Goal: Task Accomplishment & Management: Use online tool/utility

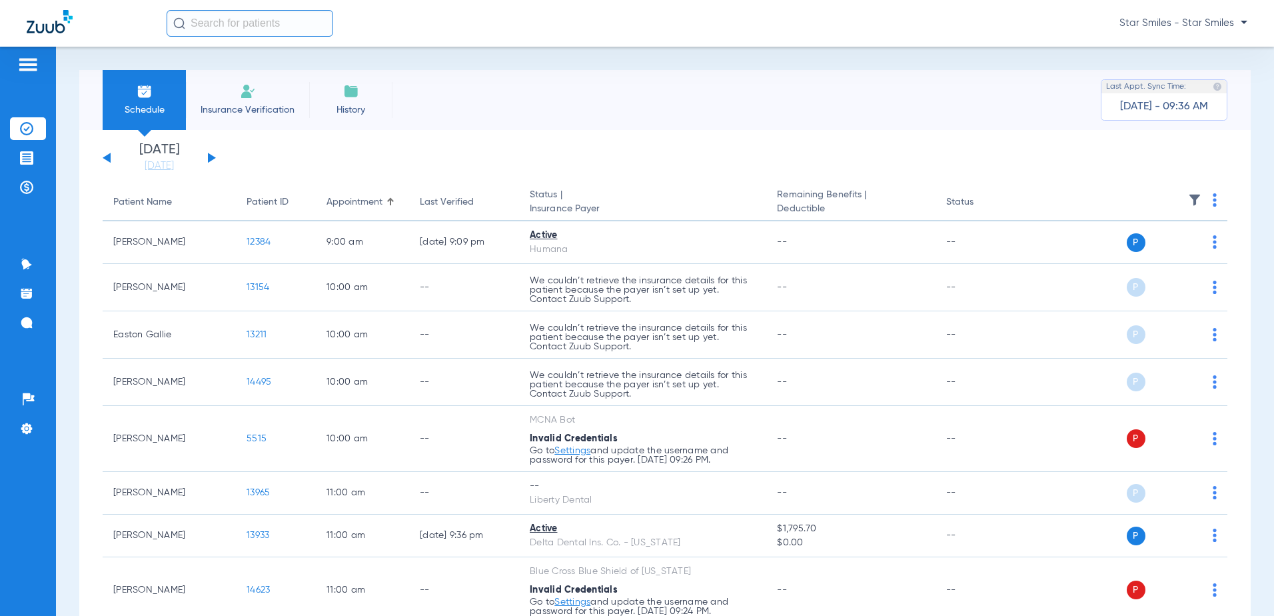
click at [259, 109] on span "Insurance Verification" at bounding box center [247, 109] width 103 height 13
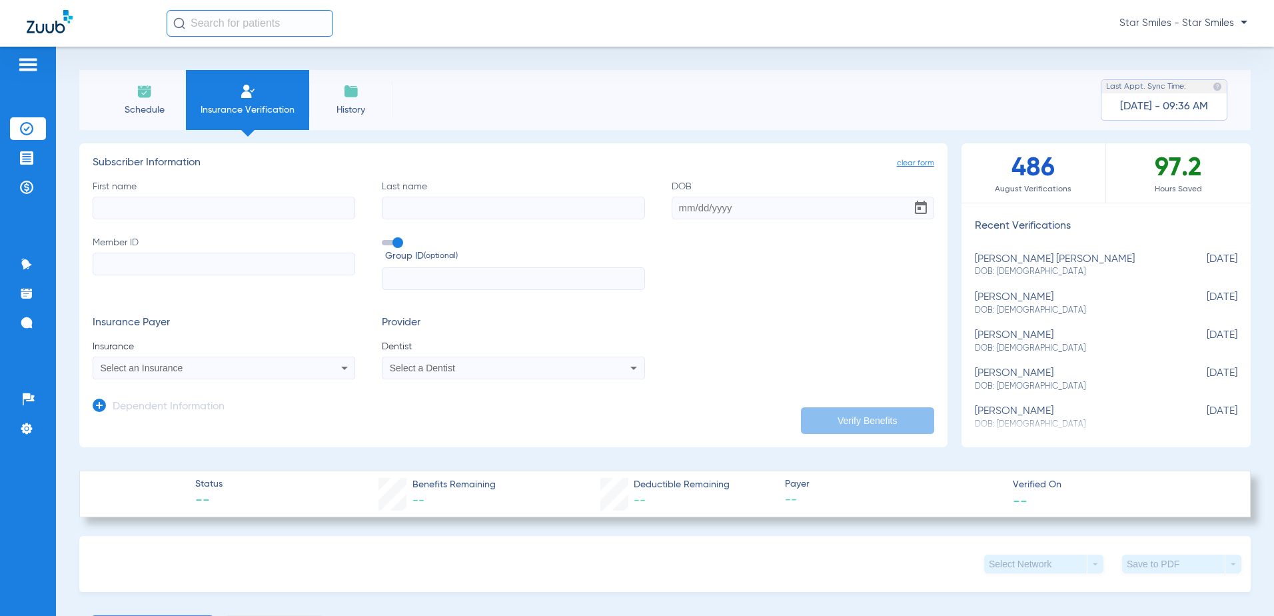
click at [183, 217] on input "First name" at bounding box center [224, 208] width 262 height 23
type input "[PERSON_NAME]"
type input "black"
type input "[DATE]"
click at [210, 282] on label "Member ID" at bounding box center [224, 263] width 262 height 55
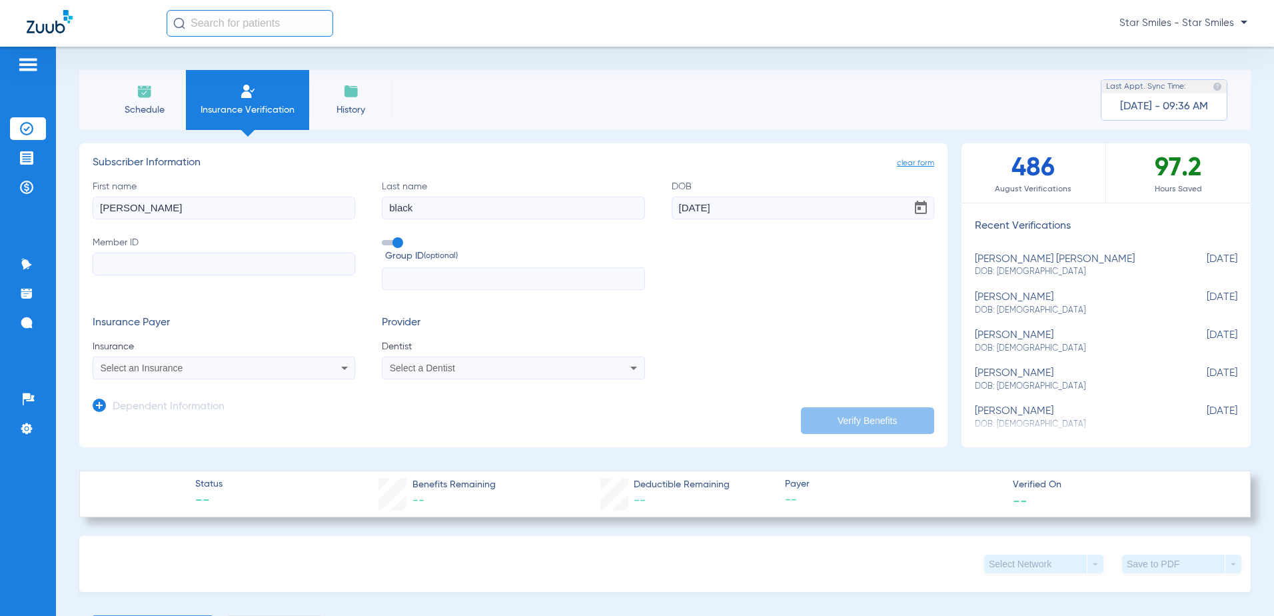
click at [210, 275] on input "Member ID" at bounding box center [224, 263] width 262 height 23
click at [210, 271] on input "Member ID" at bounding box center [224, 263] width 262 height 23
paste input "804869340"
type input "804869340"
click at [324, 374] on div "Select an Insurance" at bounding box center [223, 368] width 261 height 16
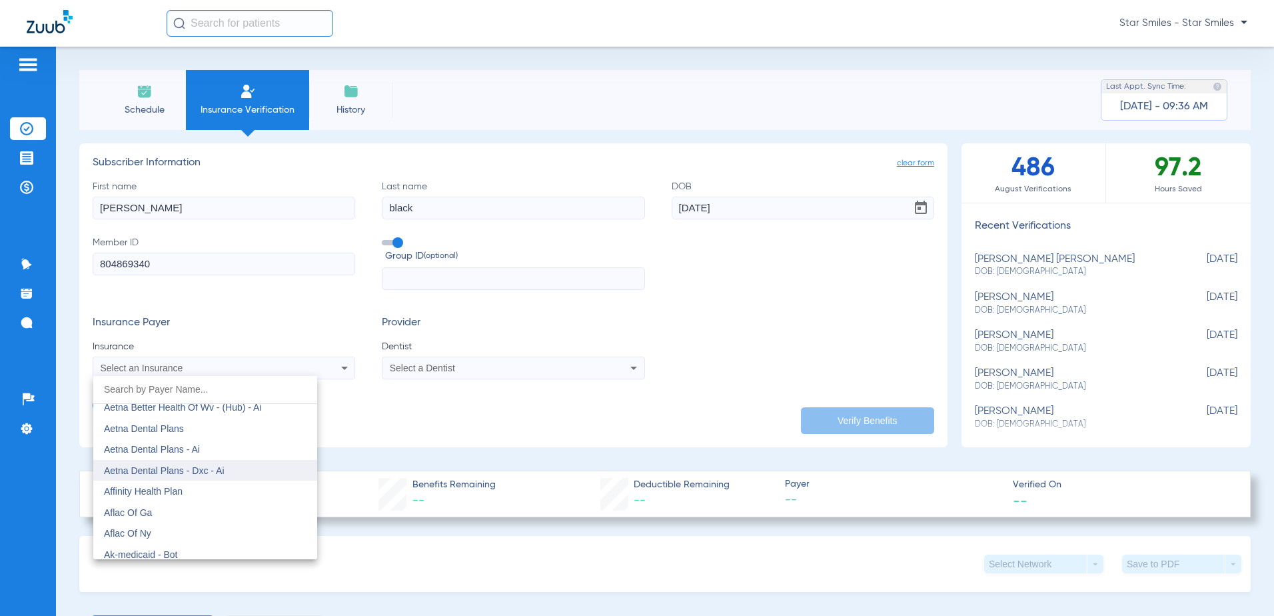
scroll to position [67, 0]
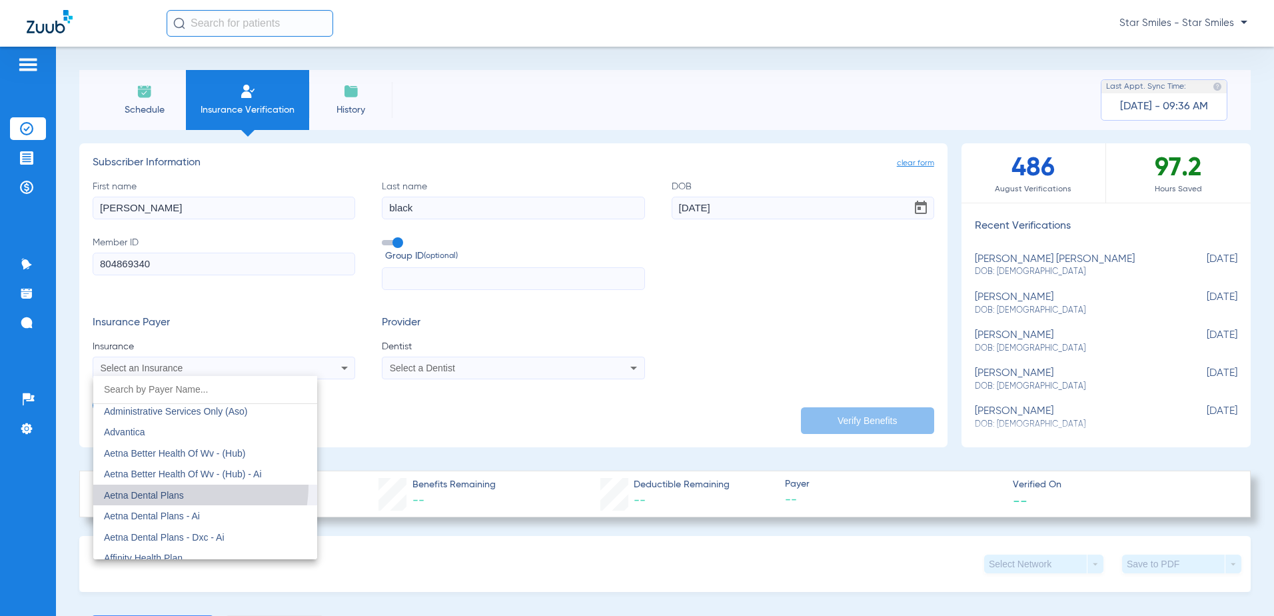
click at [177, 485] on mat-option "Aetna Dental Plans" at bounding box center [205, 494] width 224 height 21
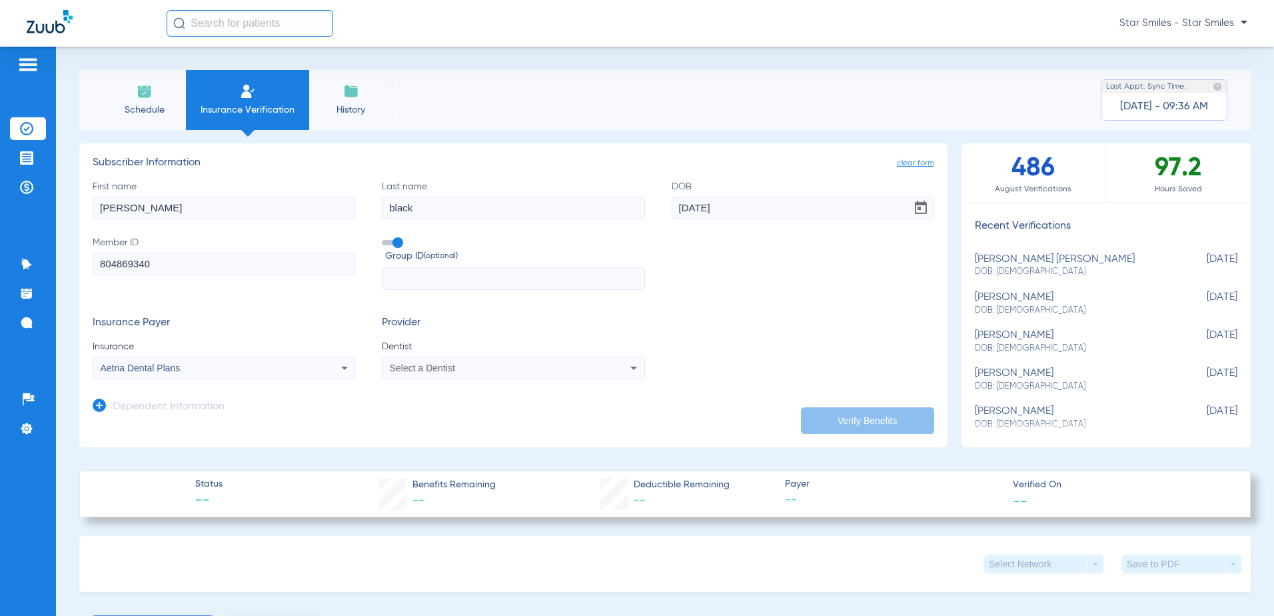
click at [426, 369] on span "Select a Dentist" at bounding box center [422, 367] width 65 height 11
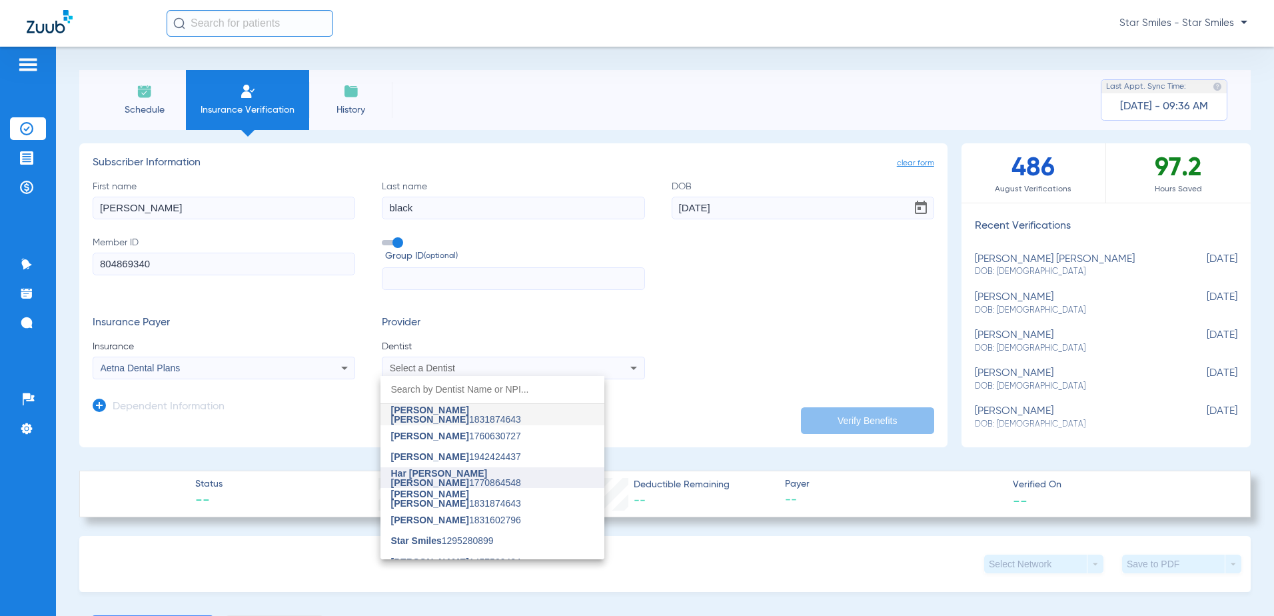
click at [438, 476] on span "Har [PERSON_NAME] [PERSON_NAME]" at bounding box center [439, 478] width 97 height 20
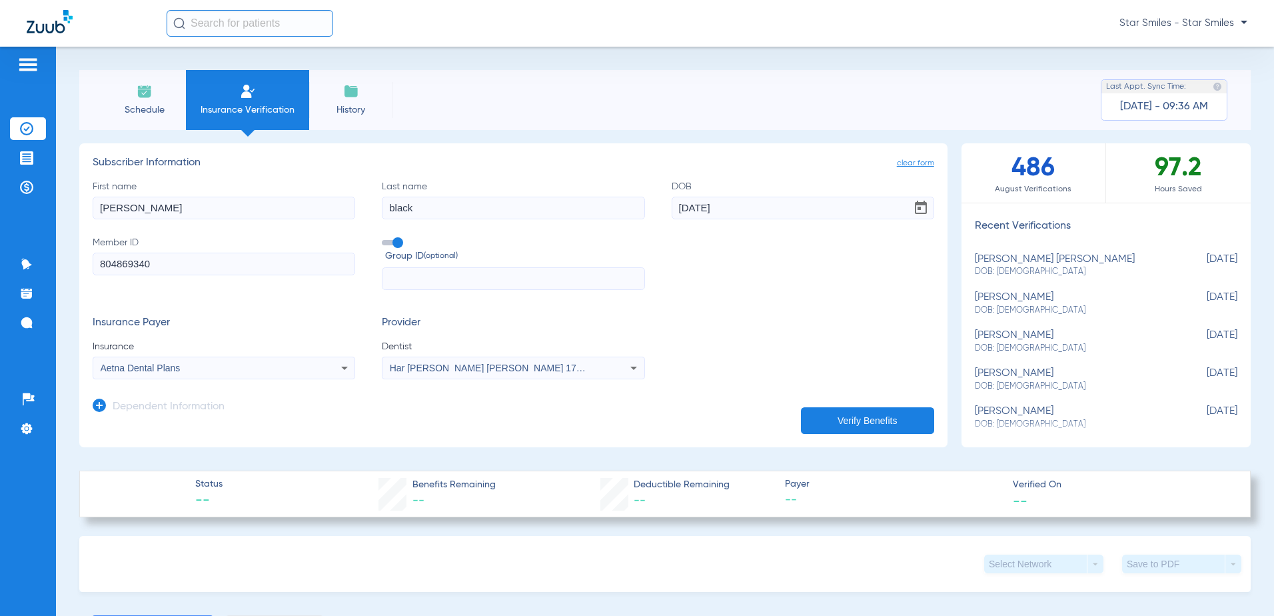
click at [808, 418] on button "Verify Benefits" at bounding box center [867, 420] width 133 height 27
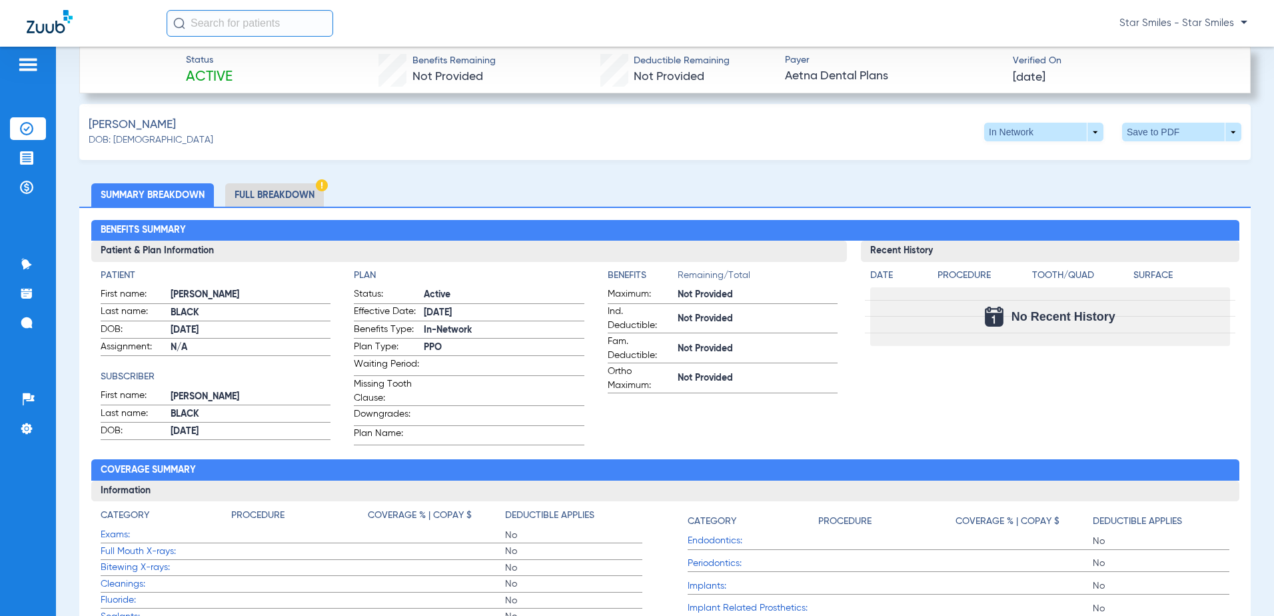
scroll to position [400, 0]
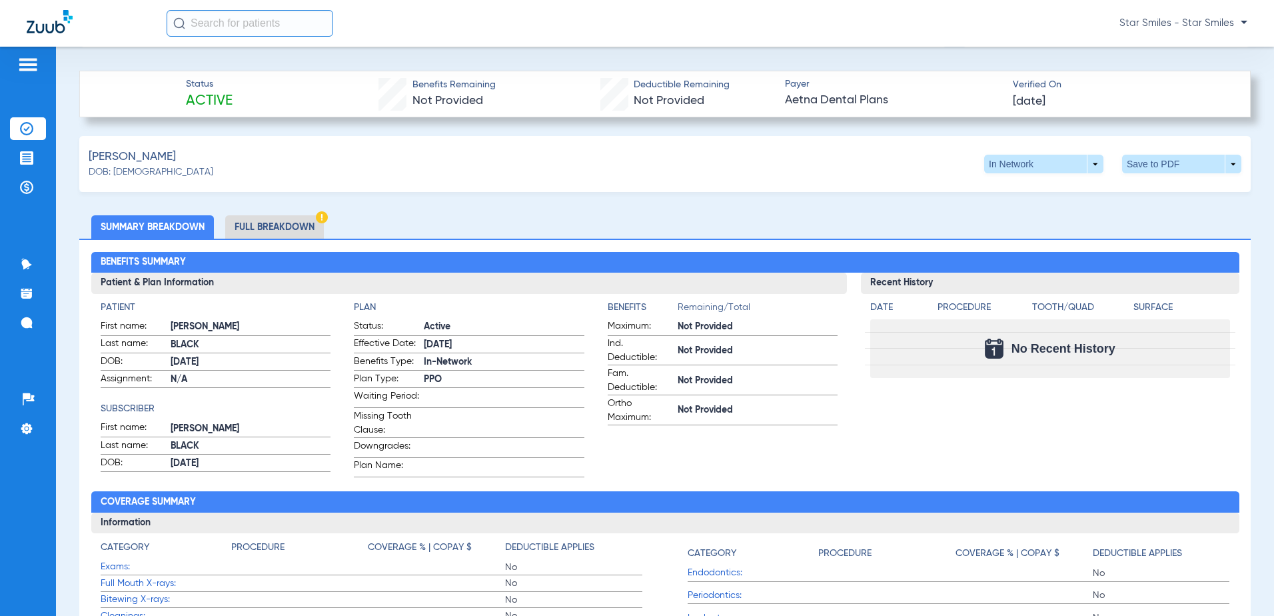
click at [259, 219] on li "Full Breakdown" at bounding box center [274, 226] width 99 height 23
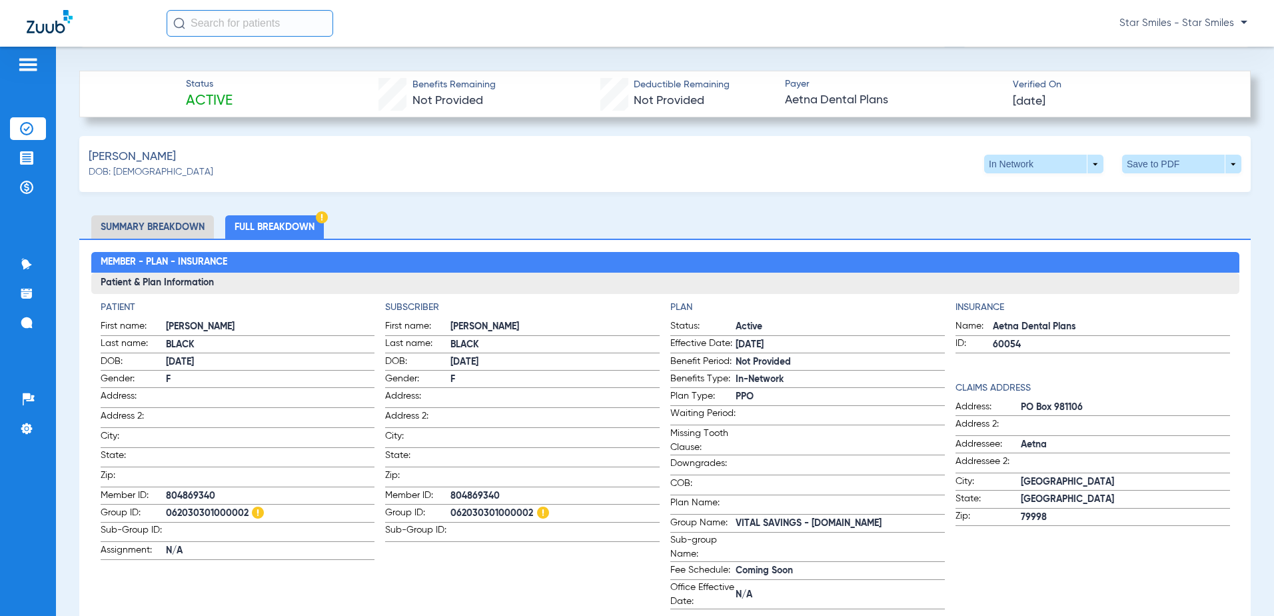
click at [195, 225] on li "Summary Breakdown" at bounding box center [152, 226] width 123 height 23
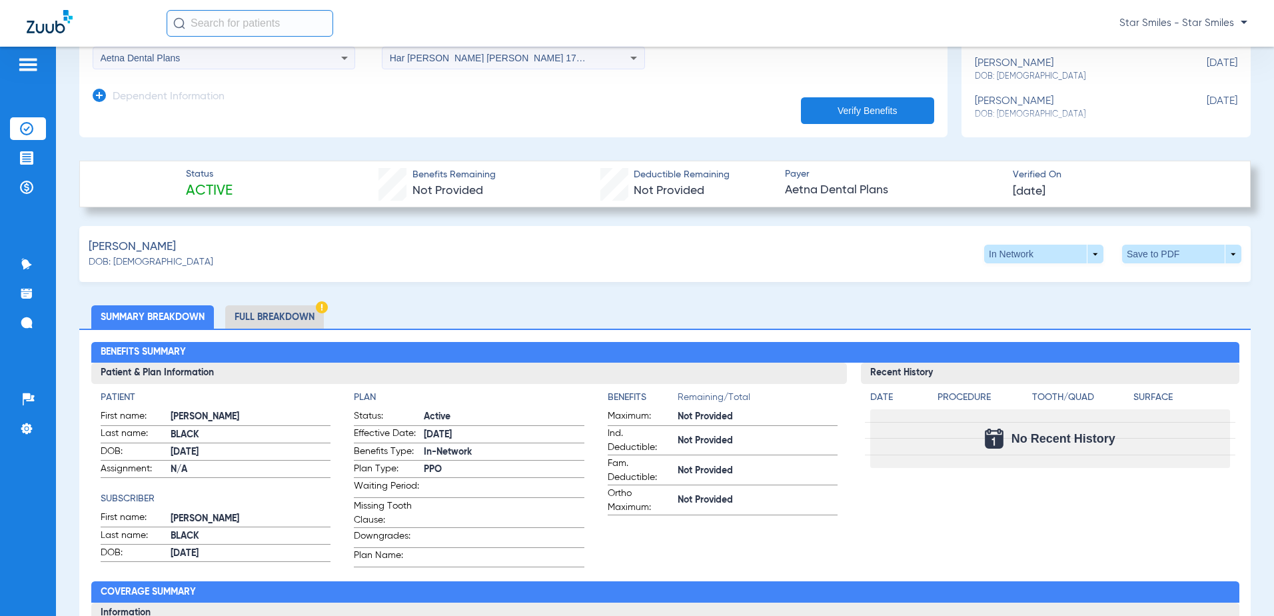
scroll to position [333, 0]
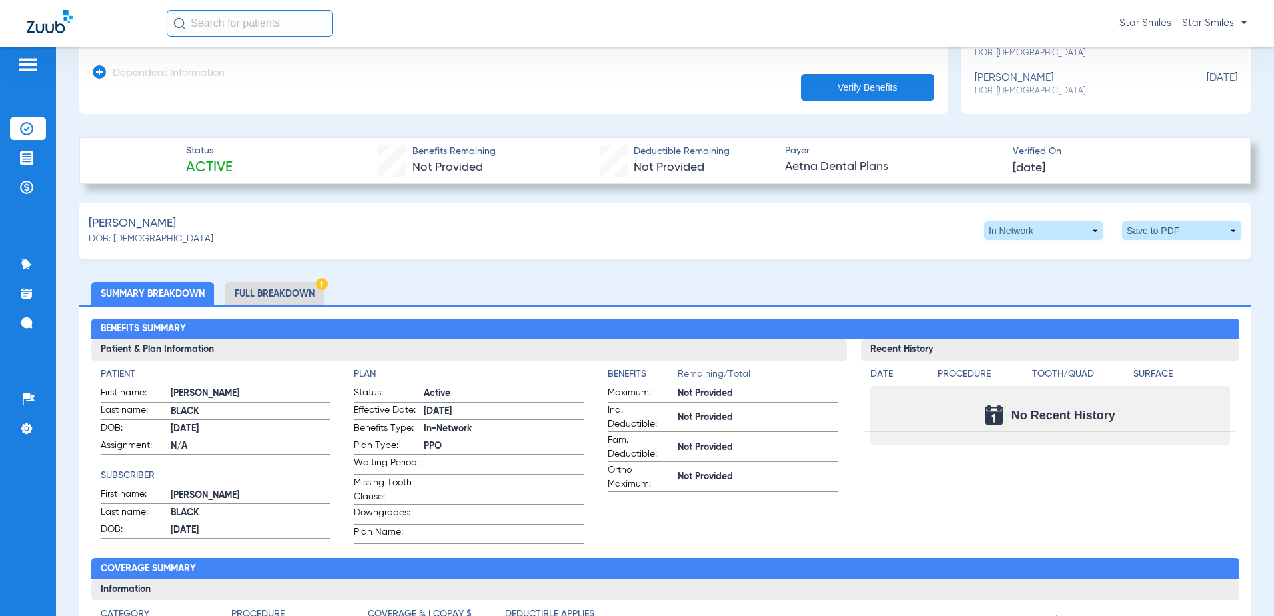
click at [302, 294] on li "Full Breakdown" at bounding box center [274, 293] width 99 height 23
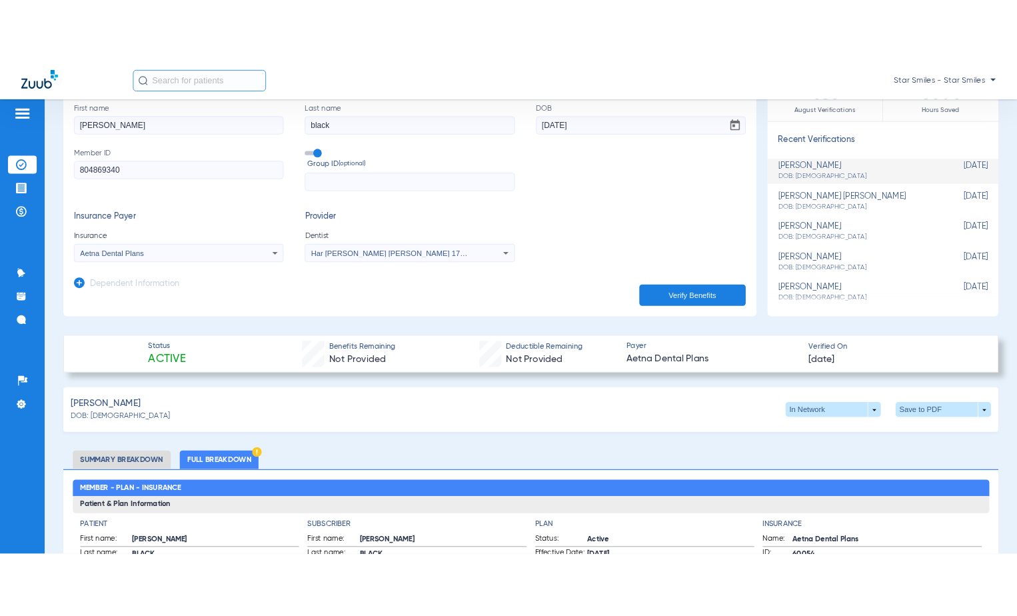
scroll to position [0, 0]
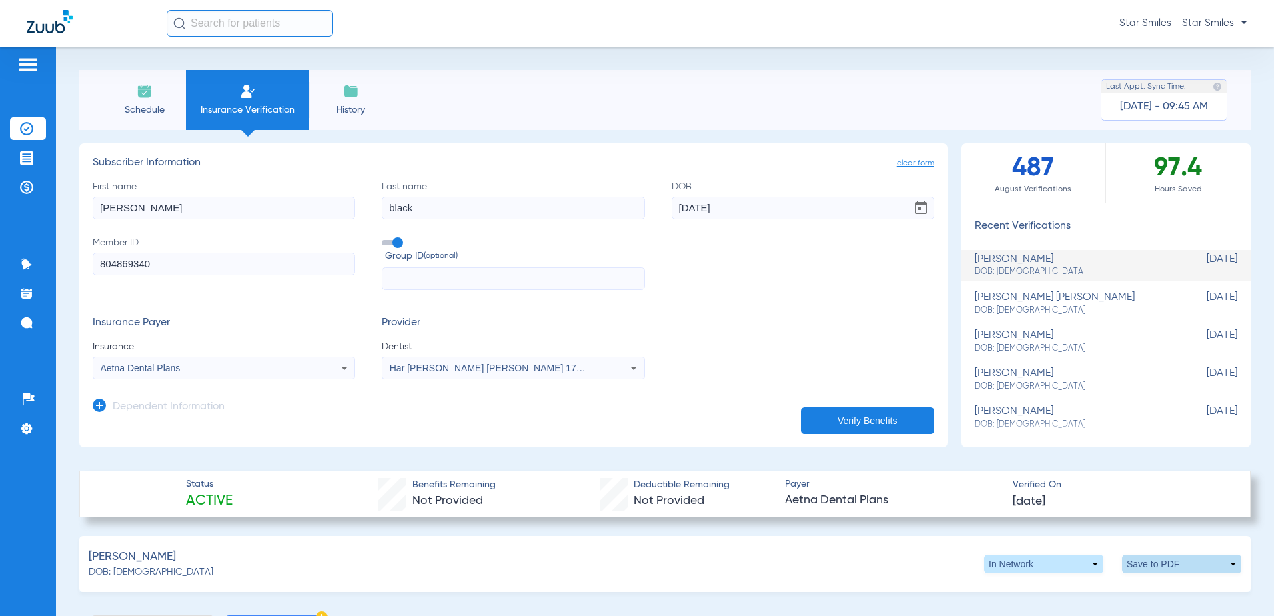
click at [1166, 564] on span at bounding box center [1182, 564] width 32 height 32
click at [1073, 587] on span "Save to PDF" at bounding box center [1071, 588] width 53 height 9
